Goal: Task Accomplishment & Management: Manage account settings

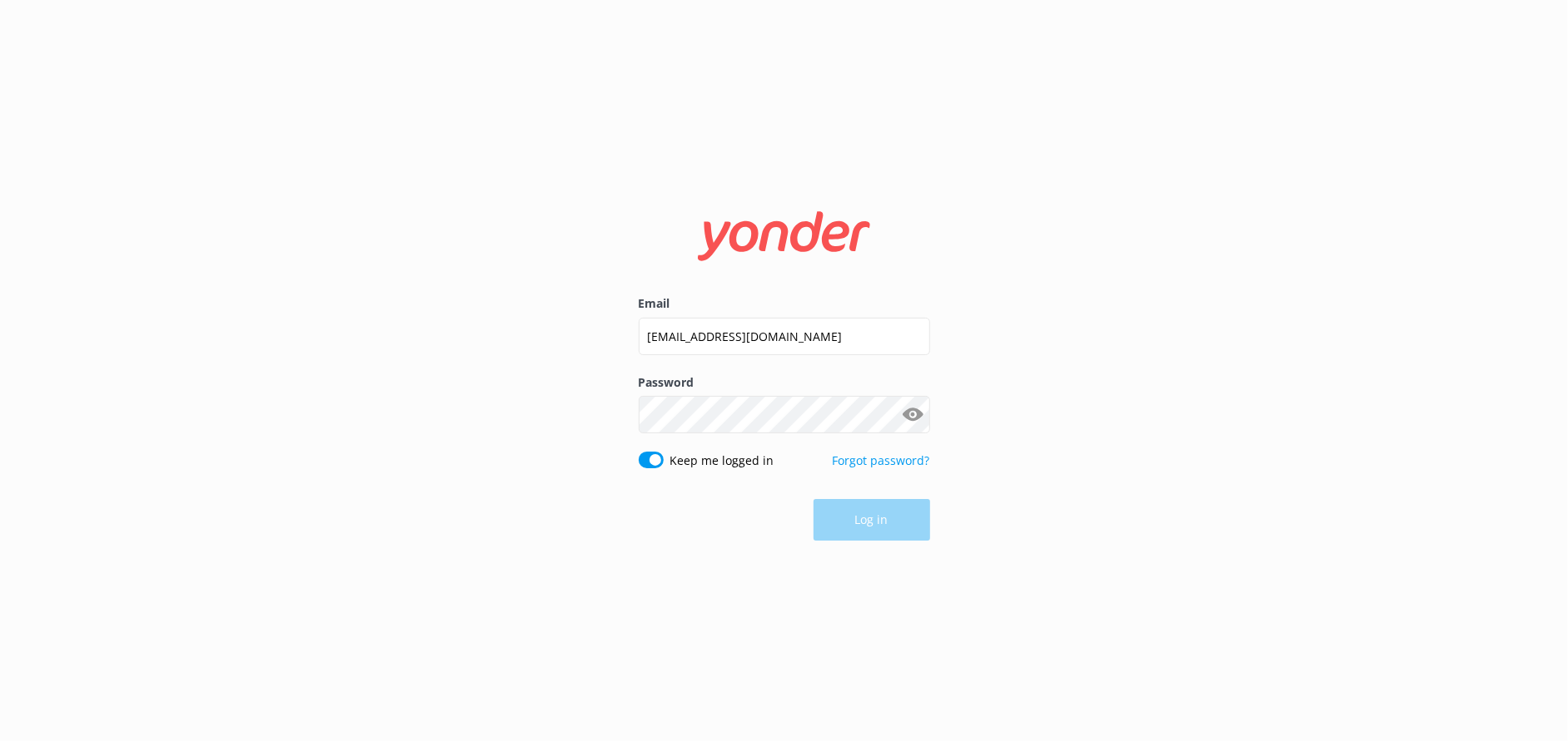
click at [843, 526] on button "Log in" at bounding box center [872, 520] width 117 height 42
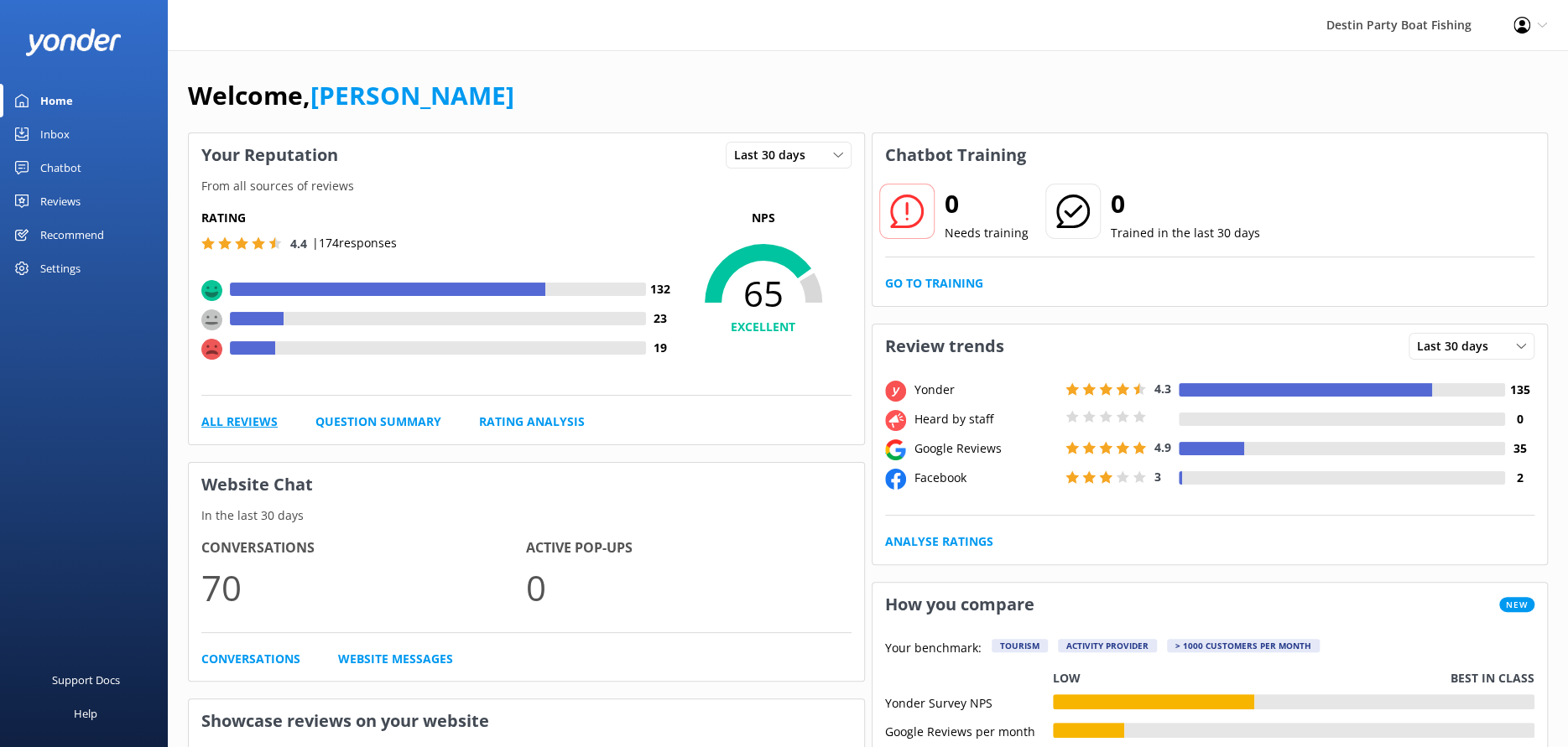
click at [250, 417] on link "All Reviews" at bounding box center [240, 422] width 77 height 19
